Goal: Go to known website: Access a specific website the user already knows

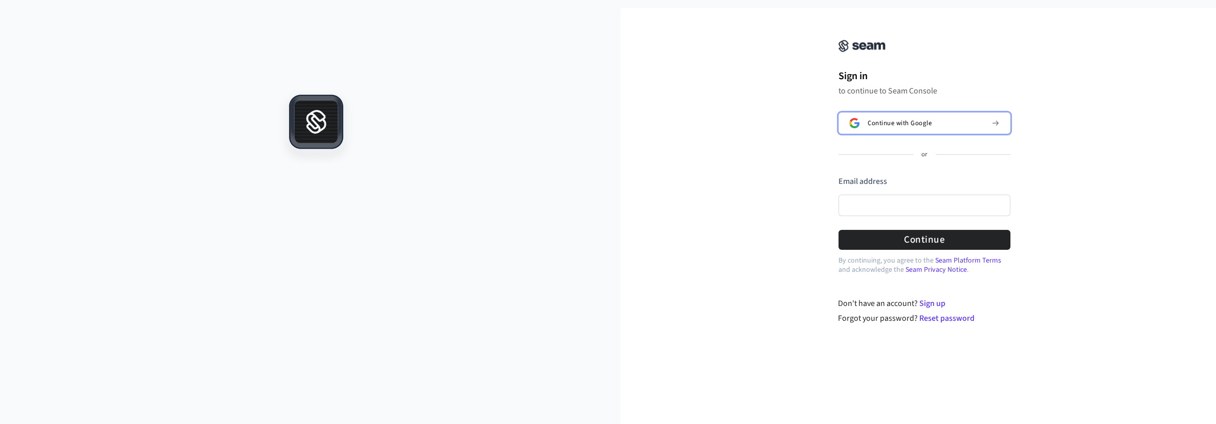
click at [950, 120] on div "Continue with Google" at bounding box center [925, 123] width 116 height 8
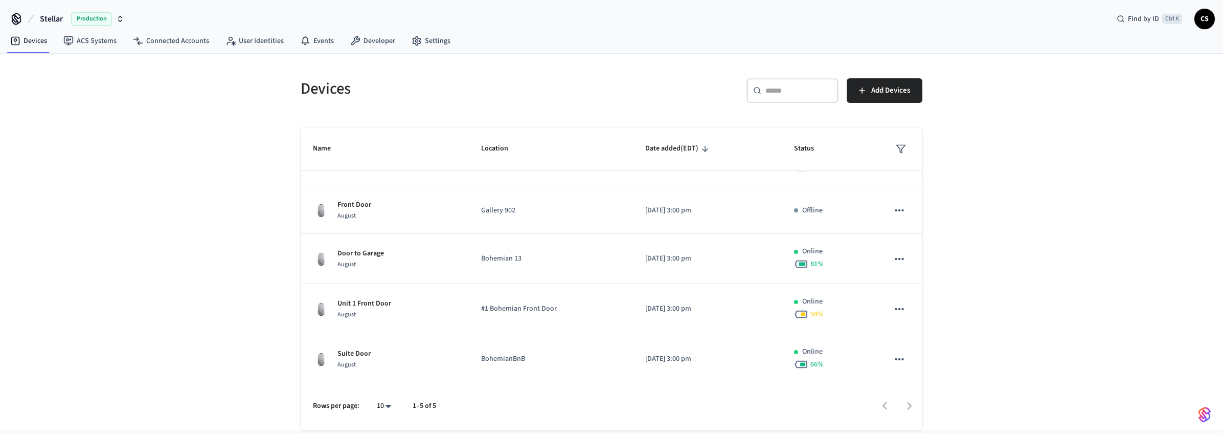
scroll to position [37, 0]
